Goal: Find specific page/section

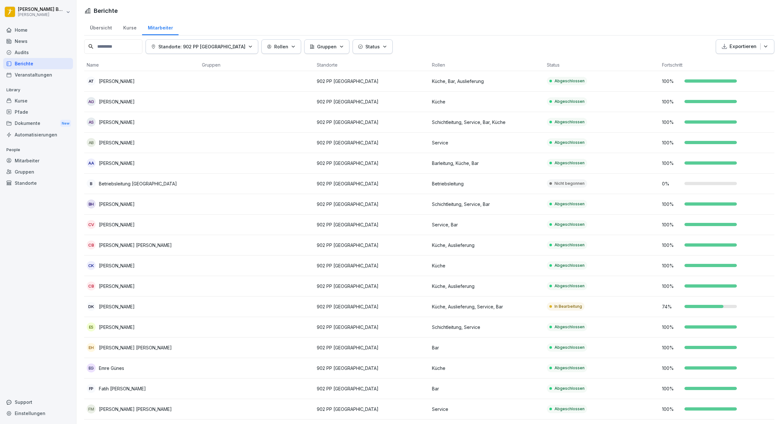
scroll to position [315, 0]
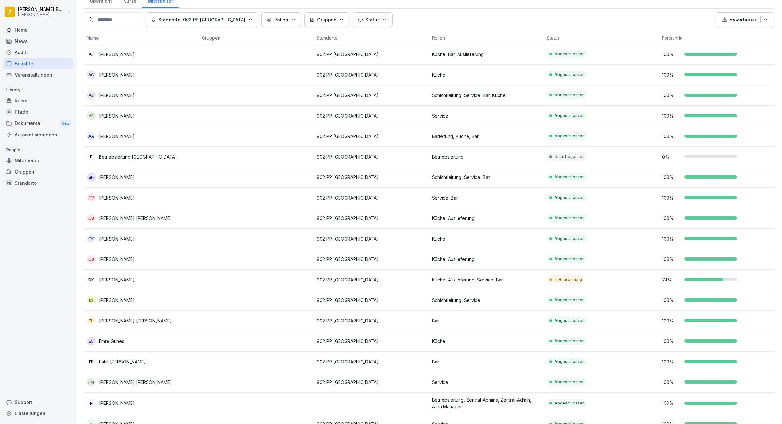
click at [36, 171] on div "Gruppen" at bounding box center [38, 171] width 70 height 11
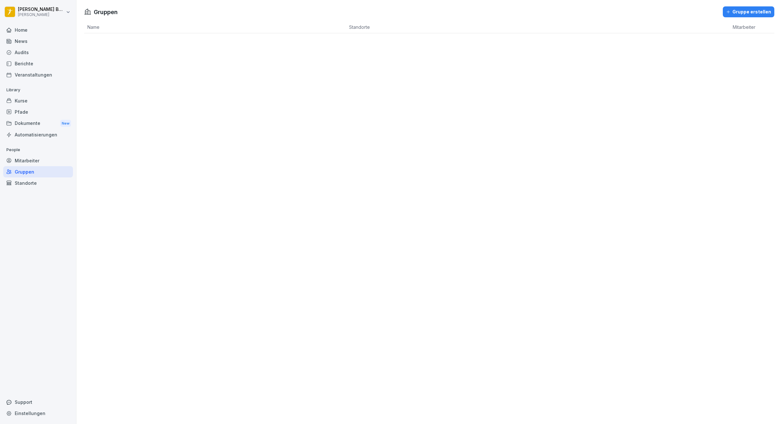
click at [28, 186] on div "Standorte" at bounding box center [38, 182] width 70 height 11
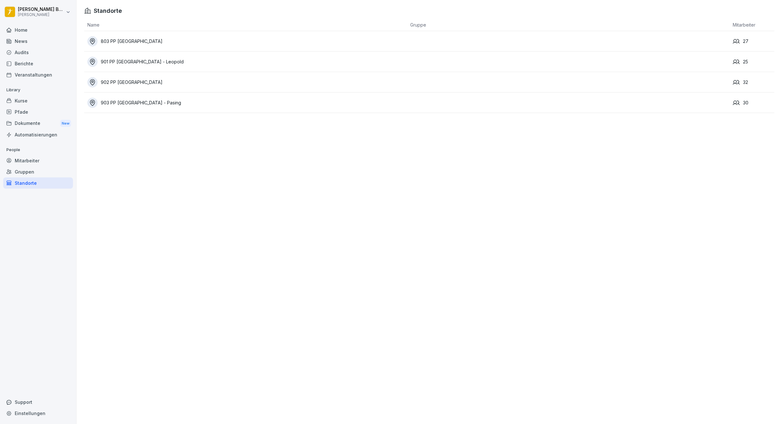
click at [31, 61] on div "Berichte" at bounding box center [38, 63] width 70 height 11
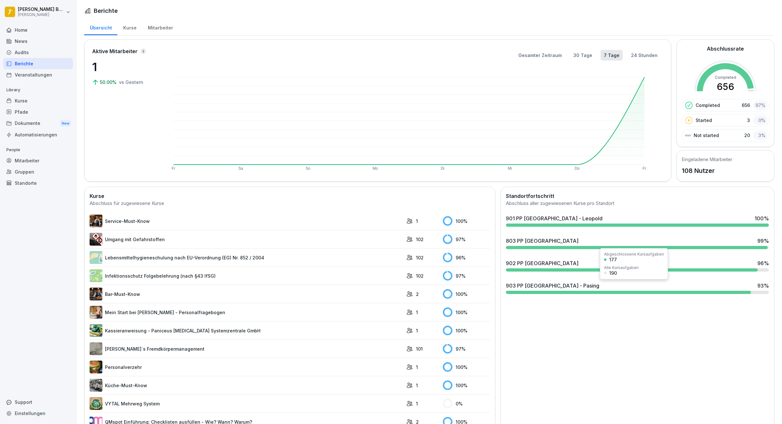
click at [579, 286] on div "903 PP [GEOGRAPHIC_DATA] - Pasing 93 %" at bounding box center [637, 286] width 263 height 8
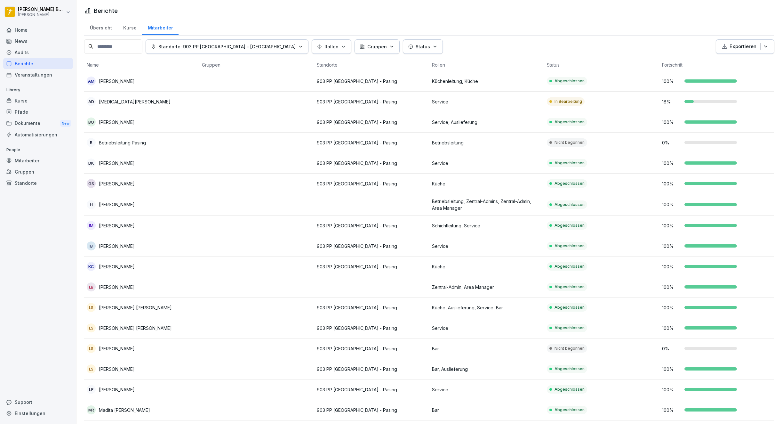
click at [259, 106] on td at bounding box center [256, 102] width 115 height 20
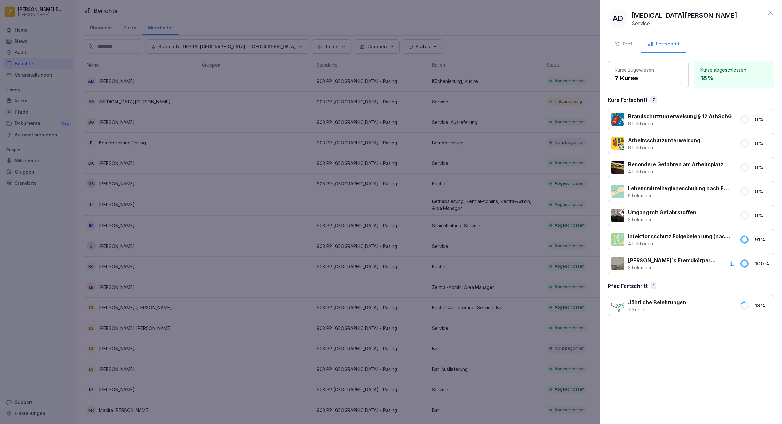
click at [519, 218] on div at bounding box center [391, 212] width 782 height 424
